Goal: Task Accomplishment & Management: Use online tool/utility

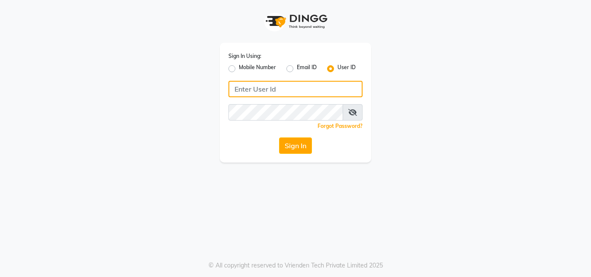
click at [293, 87] on input "Username" at bounding box center [296, 89] width 134 height 16
type input "8805000651"
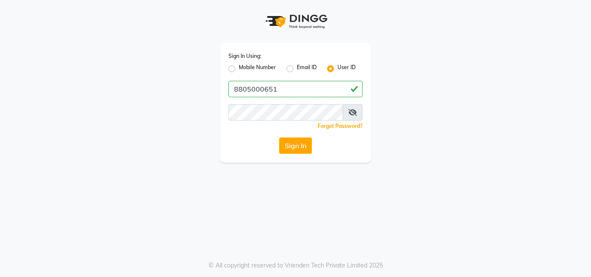
click at [239, 67] on label "Mobile Number" at bounding box center [257, 69] width 37 height 10
click at [239, 67] on input "Mobile Number" at bounding box center [242, 67] width 6 height 6
radio input "true"
radio input "false"
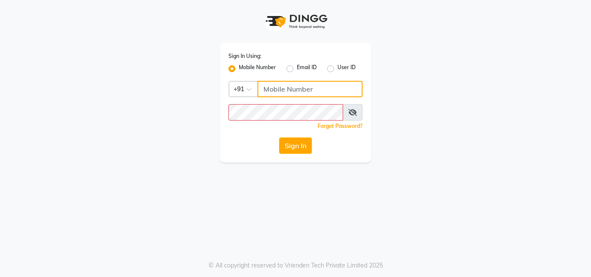
click at [320, 90] on input "Username" at bounding box center [310, 89] width 105 height 16
type input "8805000651"
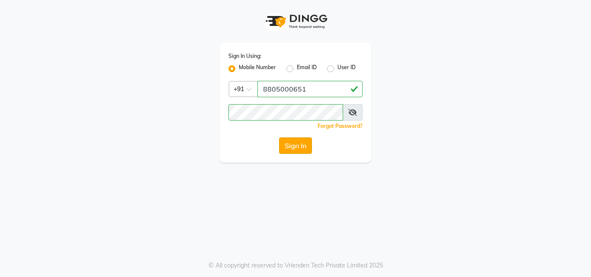
click at [290, 143] on button "Sign In" at bounding box center [295, 146] width 33 height 16
click at [355, 113] on icon at bounding box center [352, 112] width 9 height 7
click at [239, 70] on label "Mobile Number" at bounding box center [257, 69] width 37 height 10
click at [239, 69] on input "Mobile Number" at bounding box center [242, 67] width 6 height 6
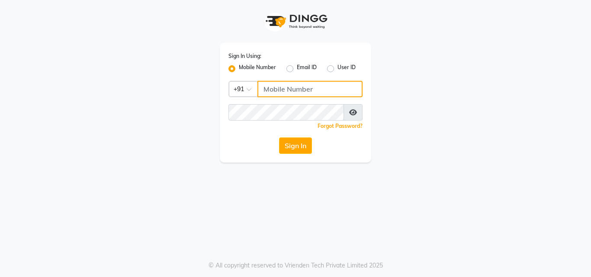
click at [287, 90] on input "Username" at bounding box center [310, 89] width 105 height 16
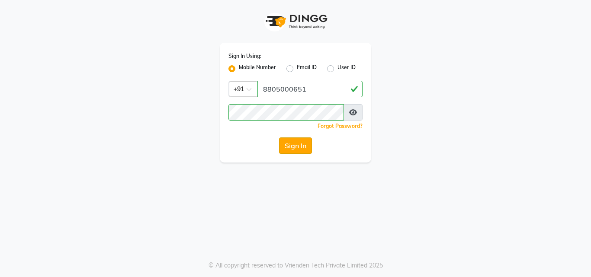
click at [287, 148] on button "Sign In" at bounding box center [295, 146] width 33 height 16
click at [291, 139] on button "Sign In" at bounding box center [295, 146] width 33 height 16
click at [309, 88] on input "8805000651" at bounding box center [310, 89] width 105 height 16
click at [300, 150] on button "Sign In" at bounding box center [295, 146] width 33 height 16
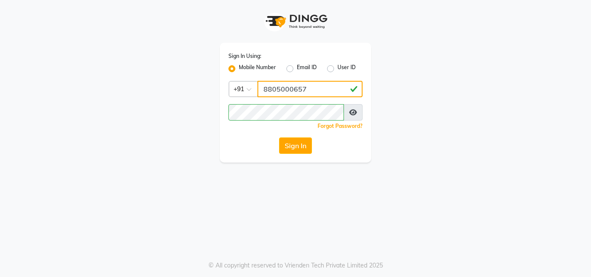
click at [310, 89] on input "8805000657" at bounding box center [310, 89] width 105 height 16
type input "8805000650"
click at [293, 145] on button "Sign In" at bounding box center [295, 146] width 33 height 16
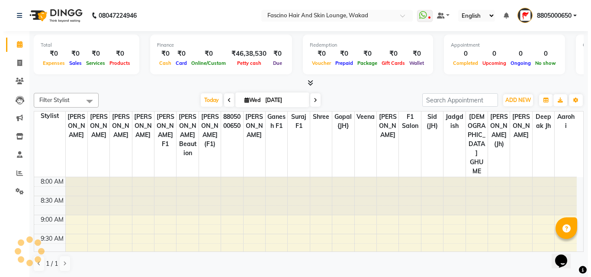
scroll to position [115, 0]
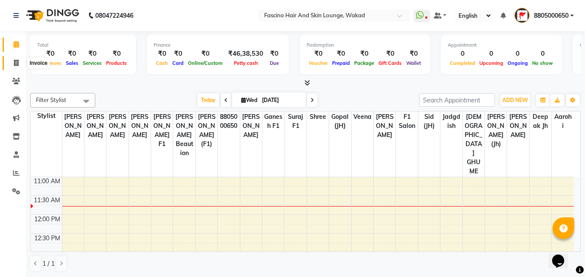
click at [16, 60] on icon at bounding box center [16, 63] width 5 height 6
select select "126"
select select "service"
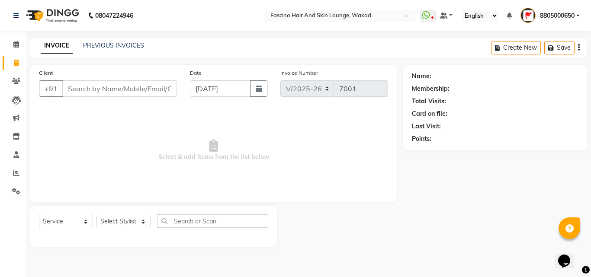
click at [79, 92] on input "Client" at bounding box center [119, 89] width 115 height 16
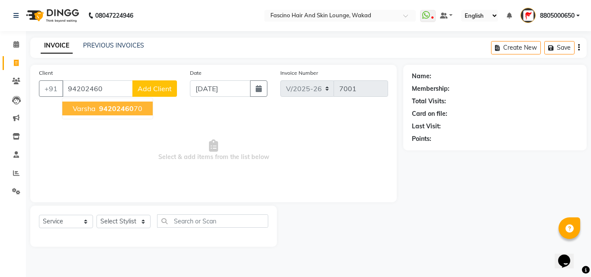
click at [97, 106] on ngb-highlight "94202460 70" at bounding box center [119, 108] width 45 height 9
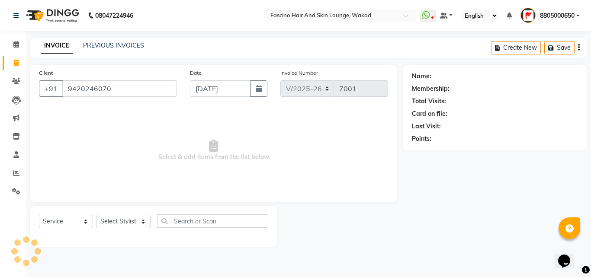
type input "9420246070"
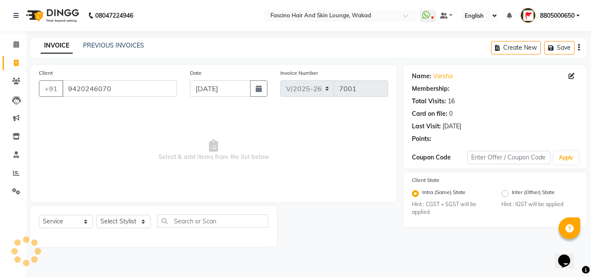
select select "1: Object"
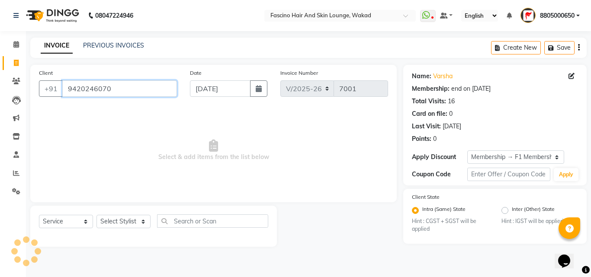
click at [120, 93] on input "9420246070" at bounding box center [119, 89] width 115 height 16
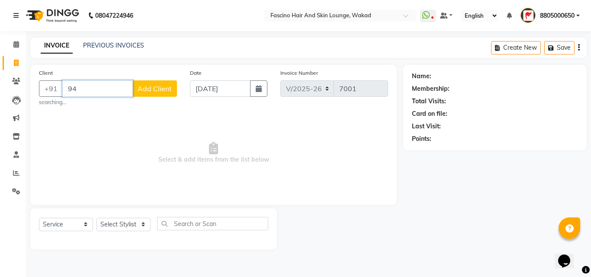
type input "9"
